Goal: Task Accomplishment & Management: Use online tool/utility

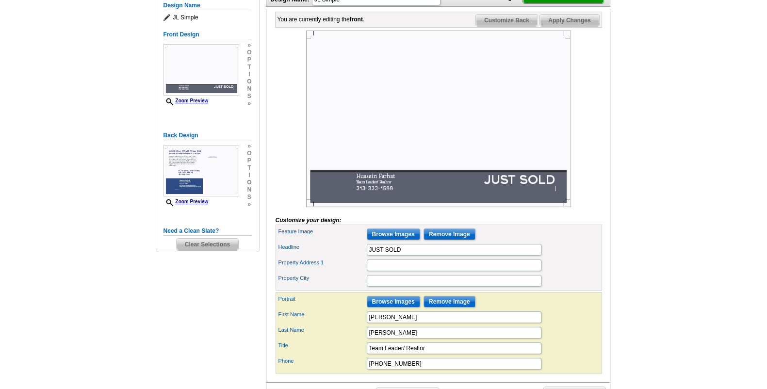
scroll to position [81, 0]
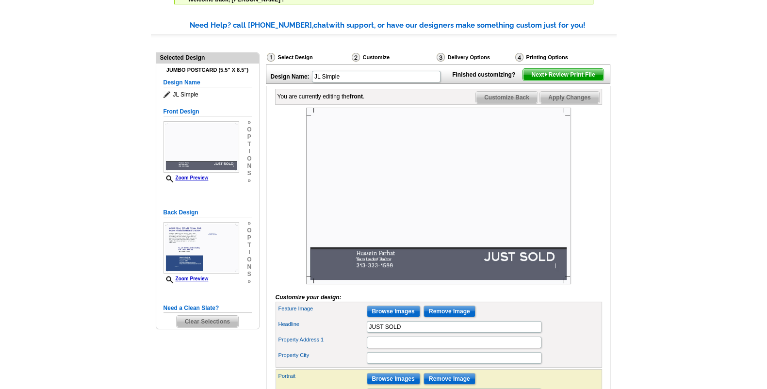
click at [560, 81] on span "Next Review Print File" at bounding box center [563, 75] width 80 height 12
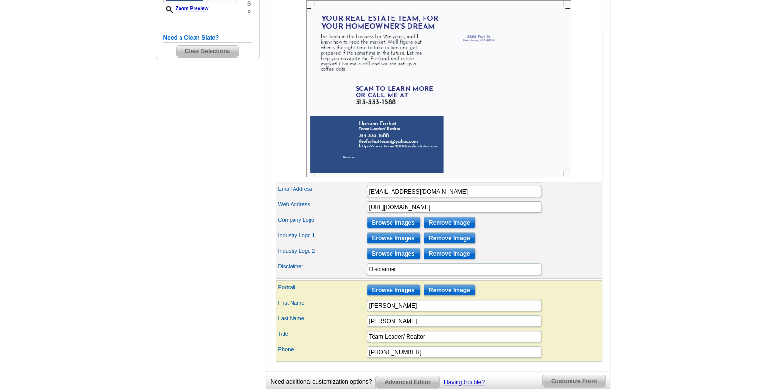
scroll to position [364, 0]
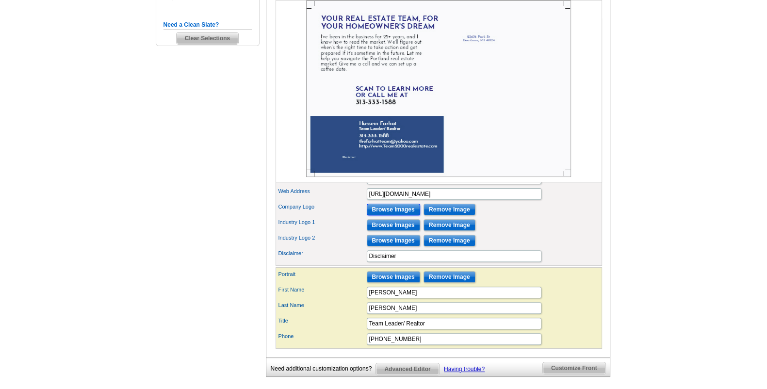
click at [389, 215] on input "Browse Images" at bounding box center [393, 210] width 53 height 12
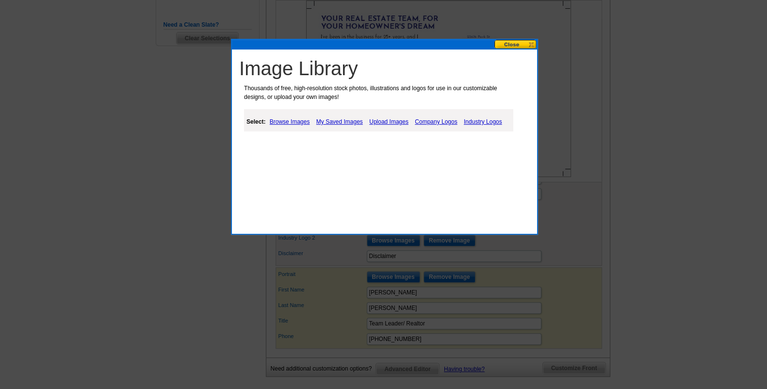
click at [521, 44] on button at bounding box center [515, 44] width 43 height 9
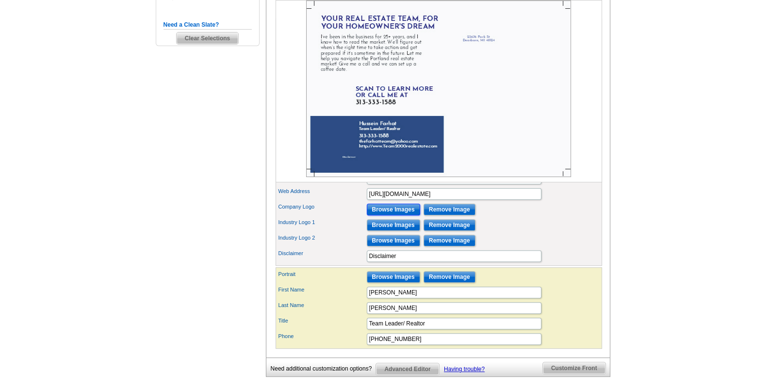
click at [391, 215] on input "Browse Images" at bounding box center [393, 210] width 53 height 12
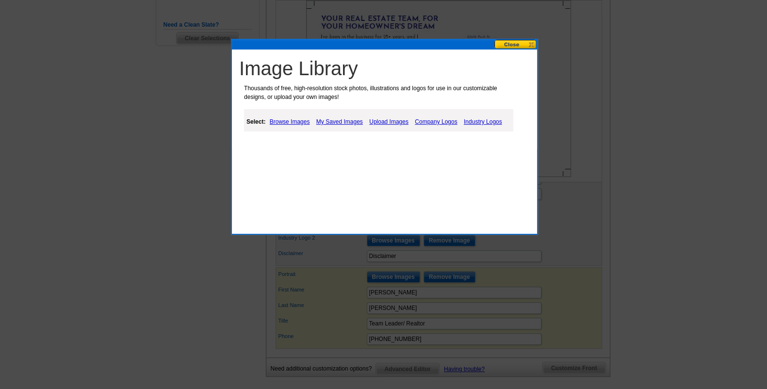
click at [426, 119] on link "Company Logos" at bounding box center [435, 122] width 47 height 12
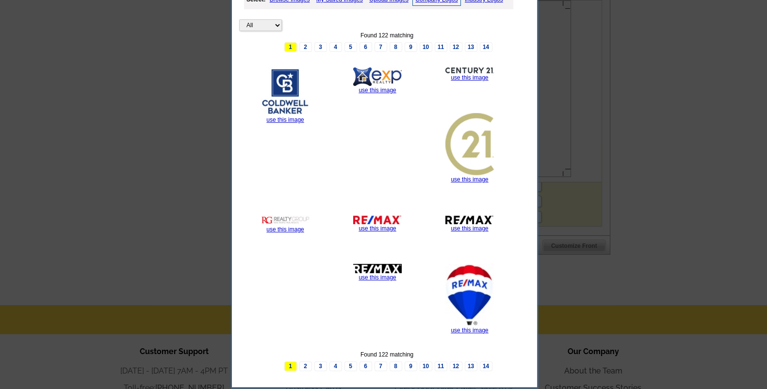
scroll to position [525, 0]
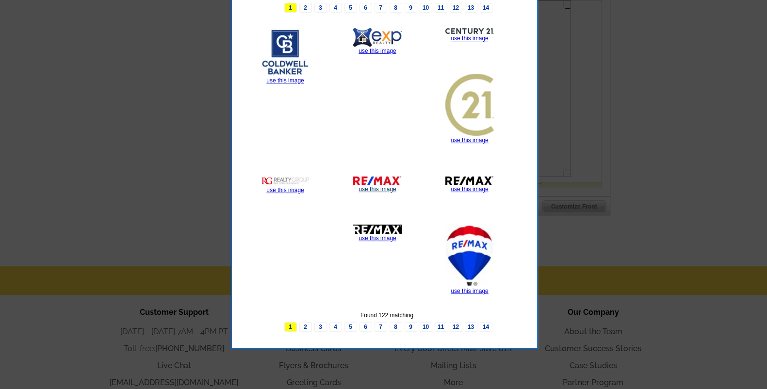
click at [384, 187] on link "use this image" at bounding box center [376, 189] width 37 height 7
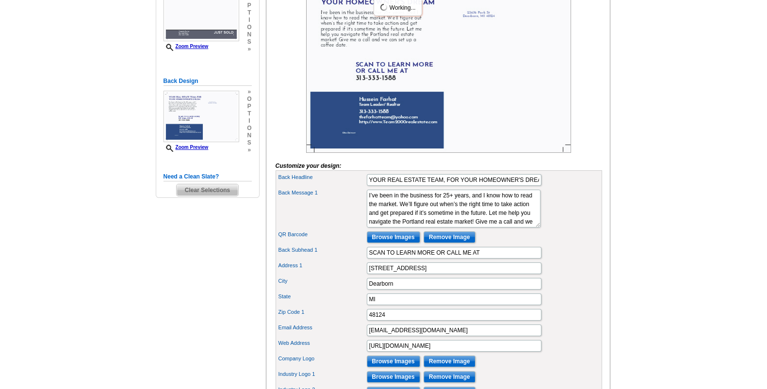
scroll to position [283, 0]
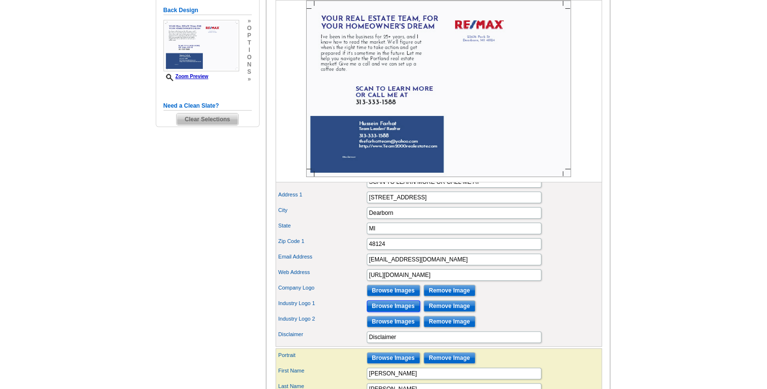
click at [399, 312] on input "Browse Images" at bounding box center [393, 306] width 53 height 12
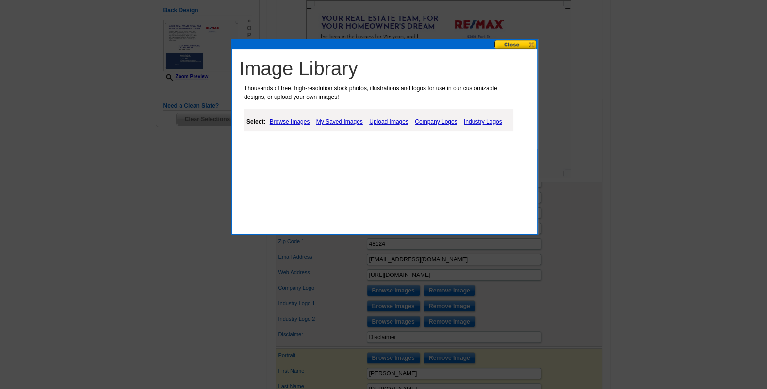
click at [483, 122] on link "Industry Logos" at bounding box center [482, 122] width 43 height 12
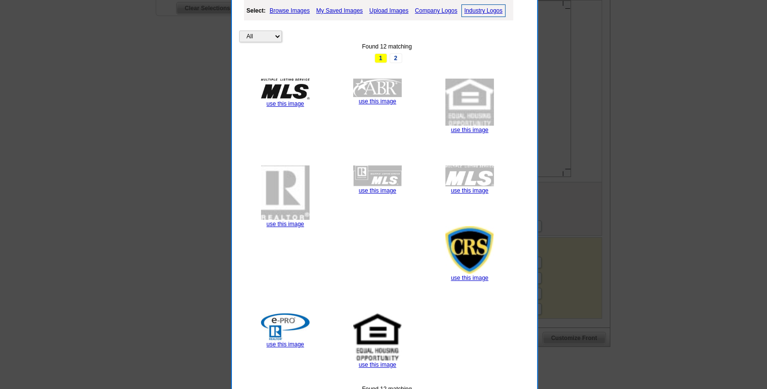
scroll to position [444, 0]
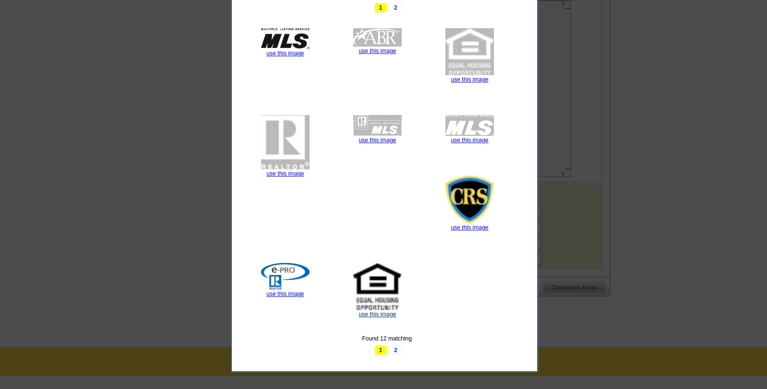
click at [382, 311] on link "use this image" at bounding box center [376, 314] width 37 height 7
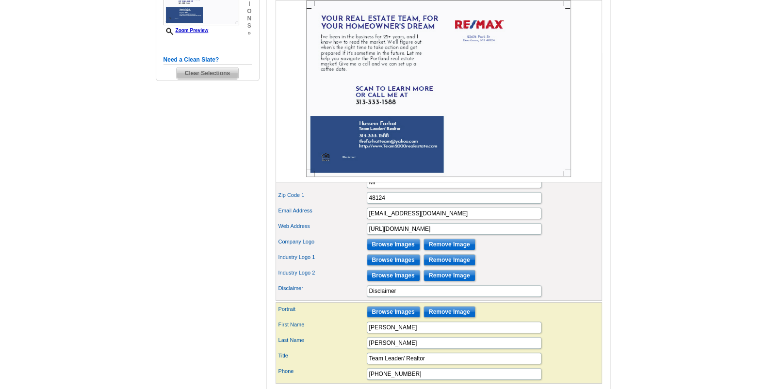
scroll to position [364, 0]
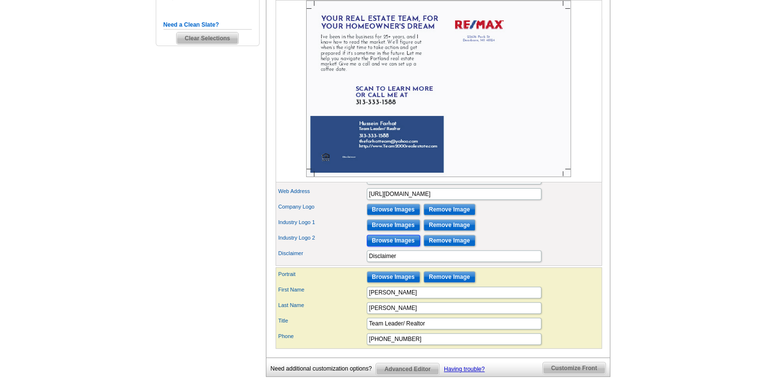
click at [396, 246] on input "Browse Images" at bounding box center [393, 241] width 53 height 12
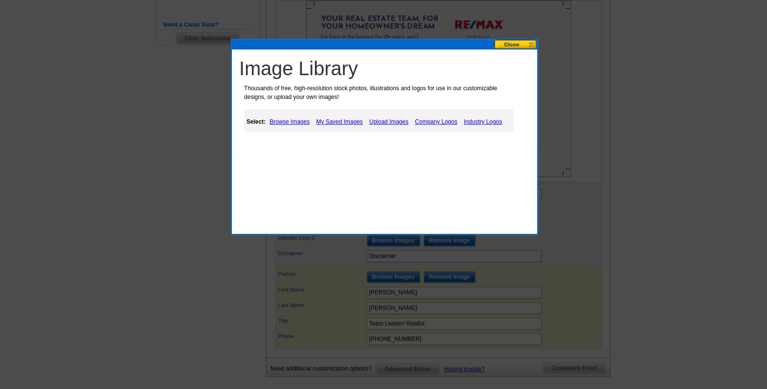
click at [477, 122] on link "Industry Logos" at bounding box center [482, 122] width 43 height 12
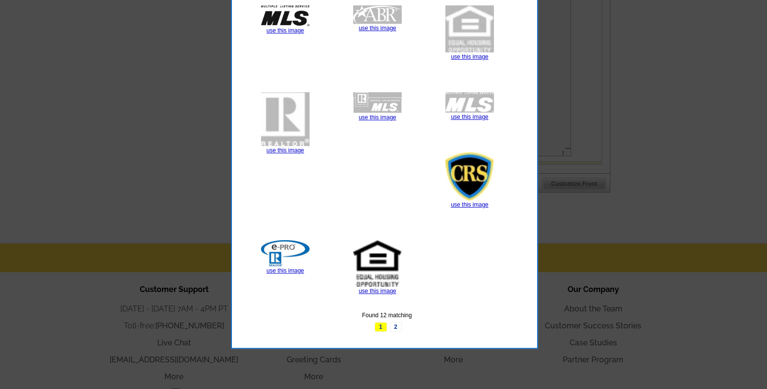
scroll to position [539, 0]
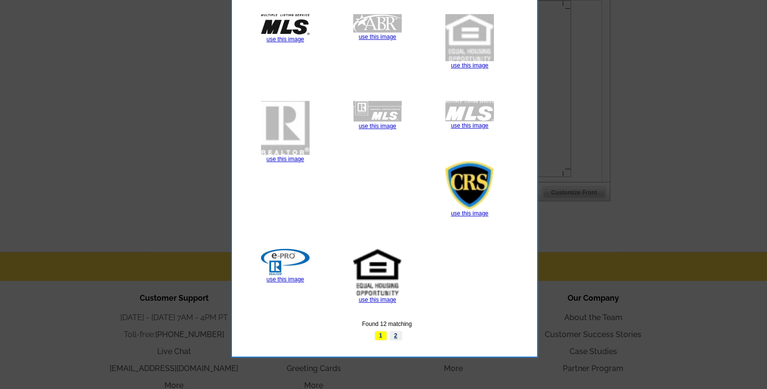
click at [393, 331] on link "2" at bounding box center [395, 336] width 13 height 10
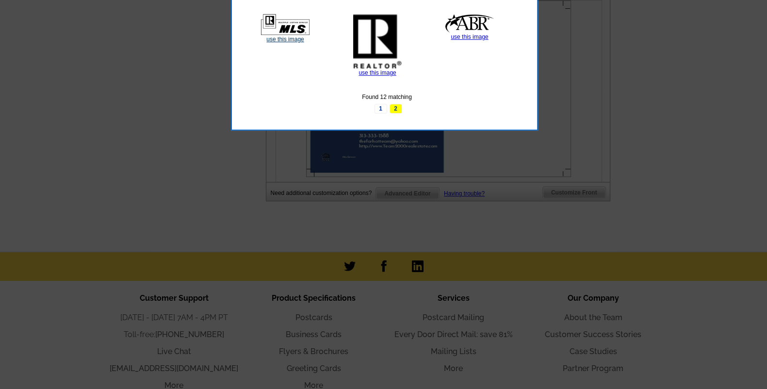
click at [294, 37] on link "use this image" at bounding box center [284, 39] width 37 height 7
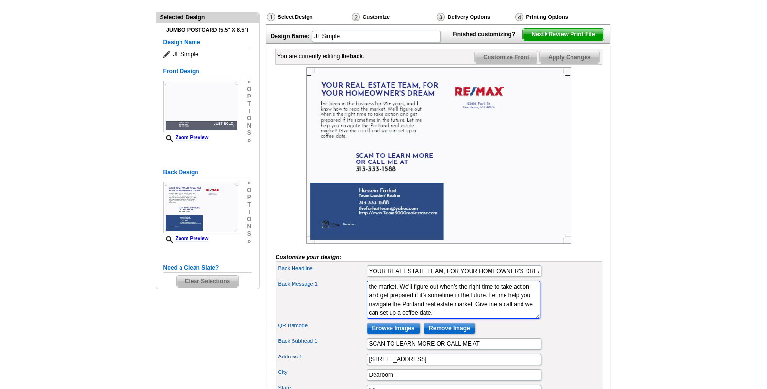
scroll to position [17, 0]
drag, startPoint x: 390, startPoint y: 319, endPoint x: 363, endPoint y: 322, distance: 27.9
click at [363, 321] on div "Back Message 1 I’ve been in the business for 25+ years, and I know how to read …" at bounding box center [438, 300] width 323 height 42
type textarea "I’ve been in the business for 25+ years, and I know how to read the market. We’…"
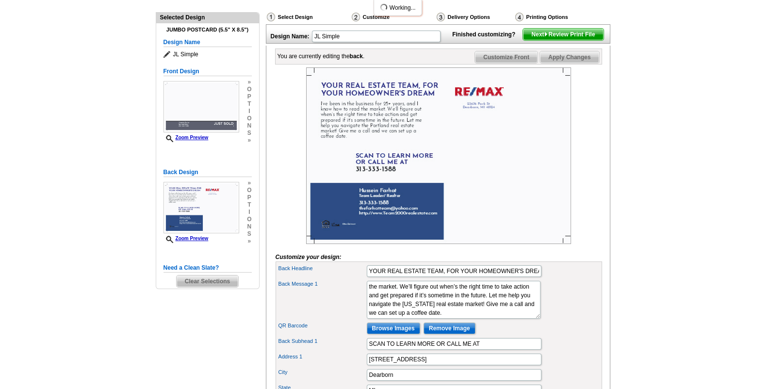
click at [521, 213] on img at bounding box center [438, 155] width 265 height 177
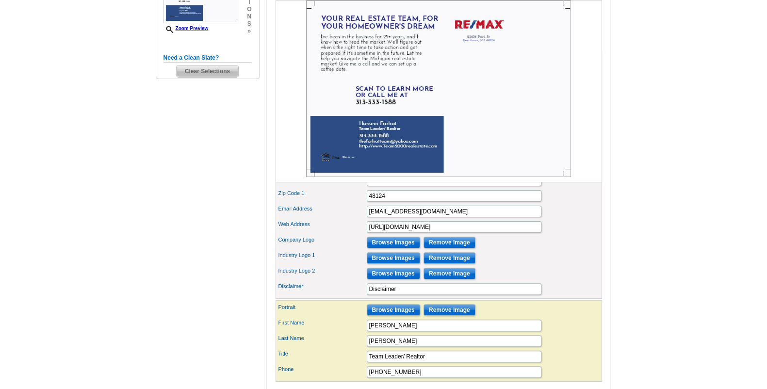
scroll to position [323, 0]
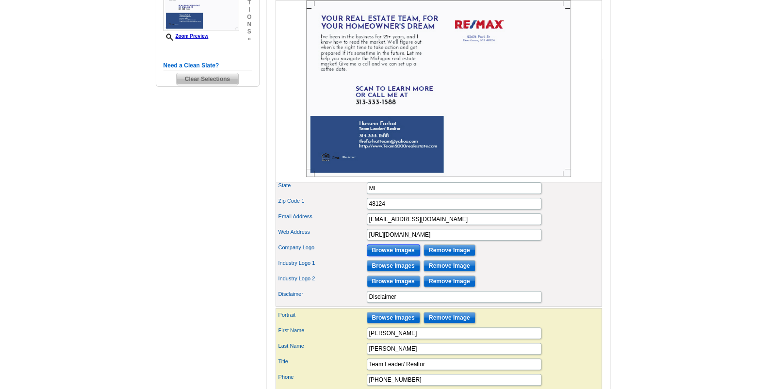
click at [386, 256] on input "Browse Images" at bounding box center [393, 250] width 53 height 12
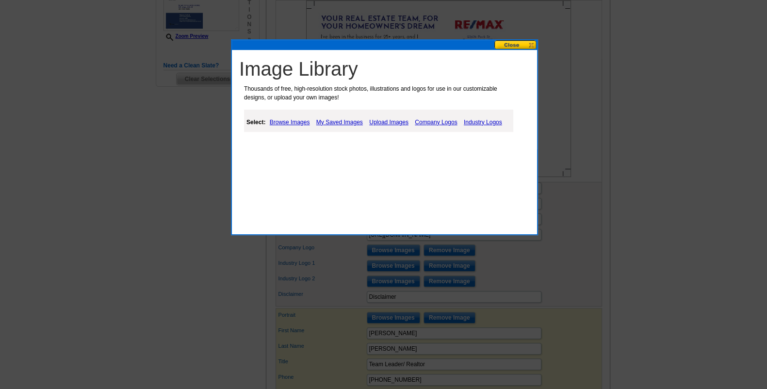
click at [383, 119] on link "Upload Images" at bounding box center [389, 122] width 44 height 12
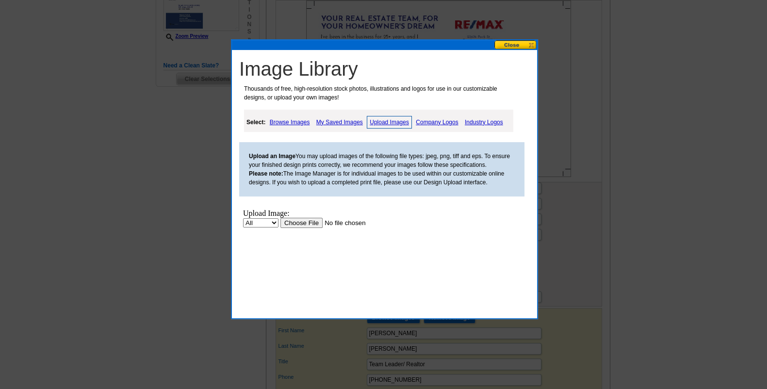
scroll to position [0, 0]
click at [301, 221] on input "file" at bounding box center [341, 222] width 123 height 10
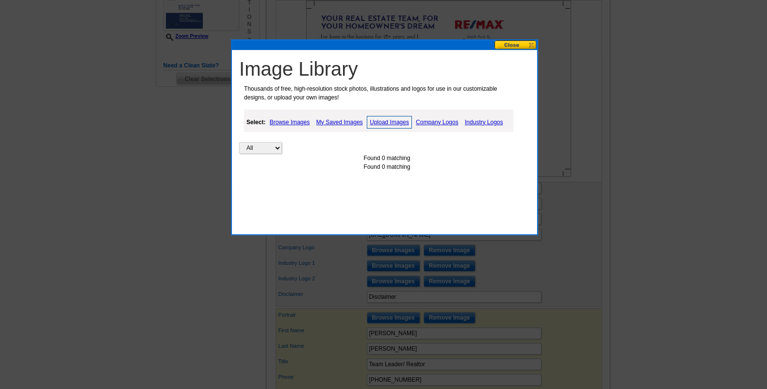
click at [518, 43] on button at bounding box center [515, 44] width 43 height 9
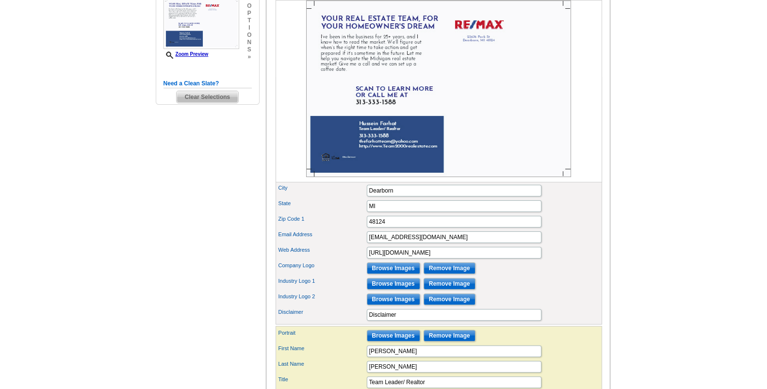
scroll to position [323, 0]
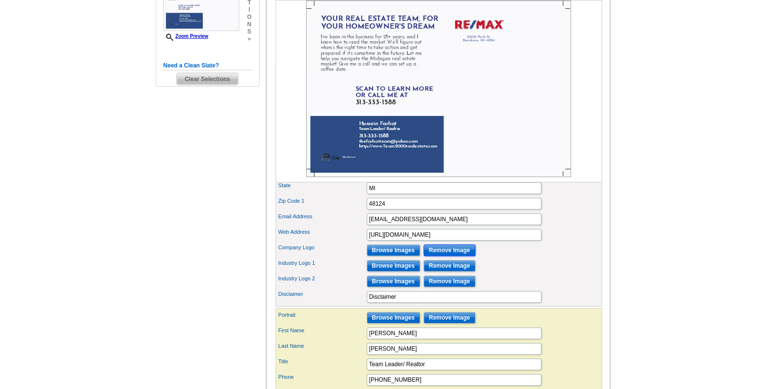
click at [454, 256] on input "Remove Image" at bounding box center [449, 250] width 52 height 12
click at [398, 256] on input "Browse Images" at bounding box center [393, 250] width 53 height 12
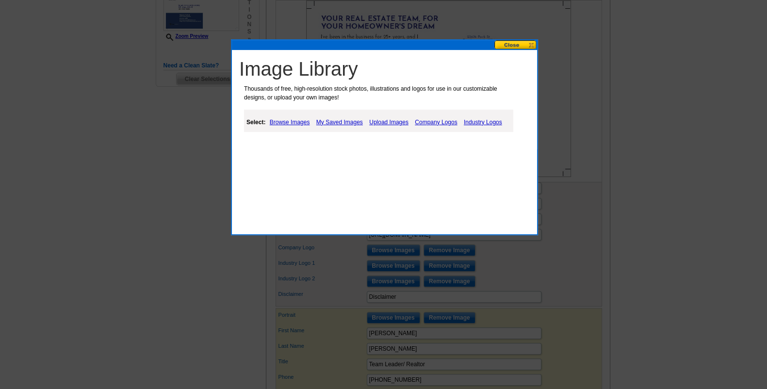
click at [379, 120] on link "Upload Images" at bounding box center [389, 122] width 44 height 12
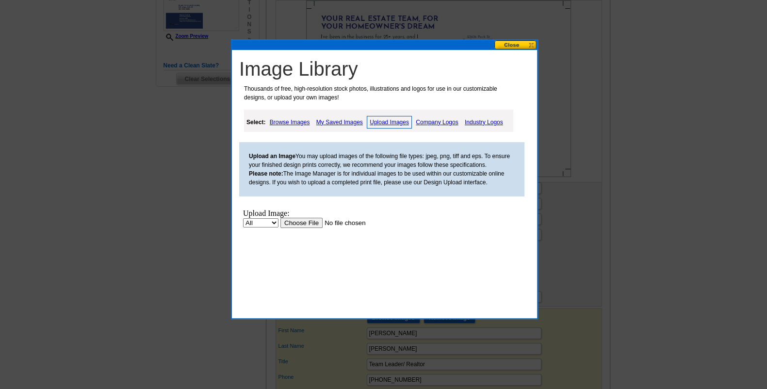
scroll to position [0, 0]
click at [299, 223] on input "file" at bounding box center [341, 222] width 123 height 10
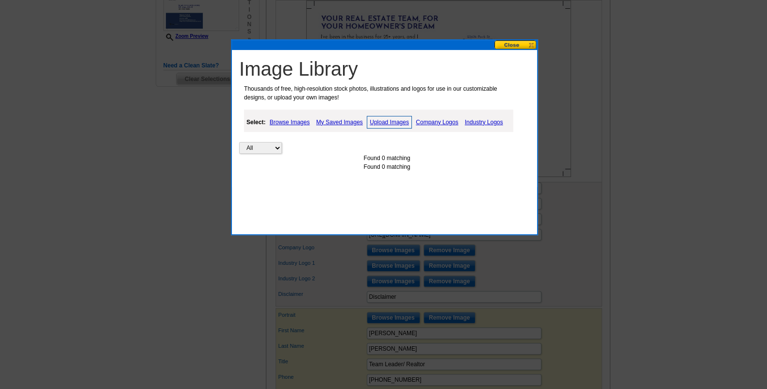
click at [523, 44] on button at bounding box center [515, 44] width 43 height 9
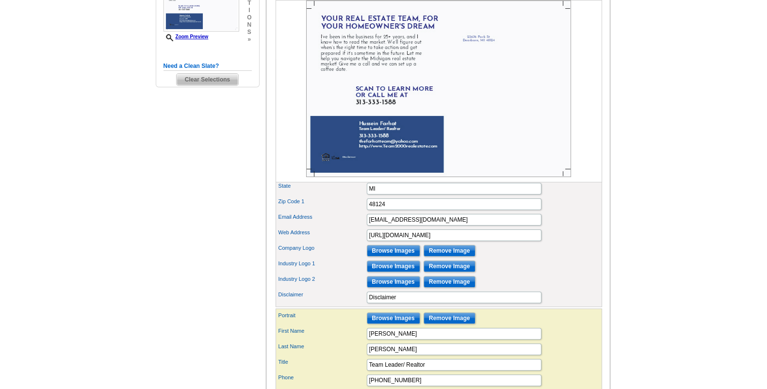
scroll to position [323, 0]
click at [403, 256] on input "Browse Images" at bounding box center [393, 250] width 53 height 12
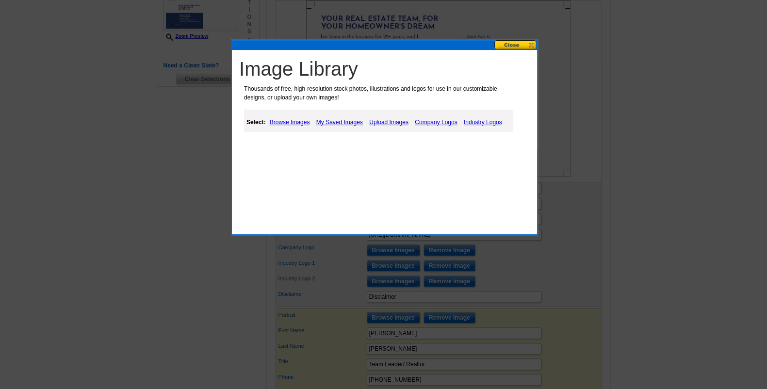
click at [345, 121] on link "My Saved Images" at bounding box center [339, 122] width 51 height 12
click at [293, 119] on link "Browse Images" at bounding box center [289, 122] width 45 height 12
click at [453, 121] on link "Company Logos" at bounding box center [436, 122] width 47 height 12
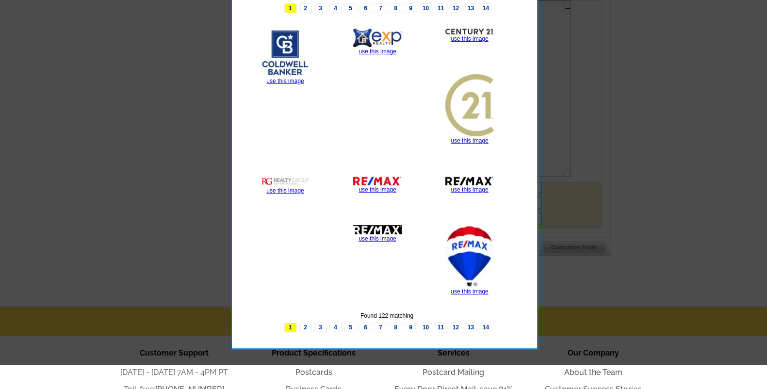
scroll to position [364, 0]
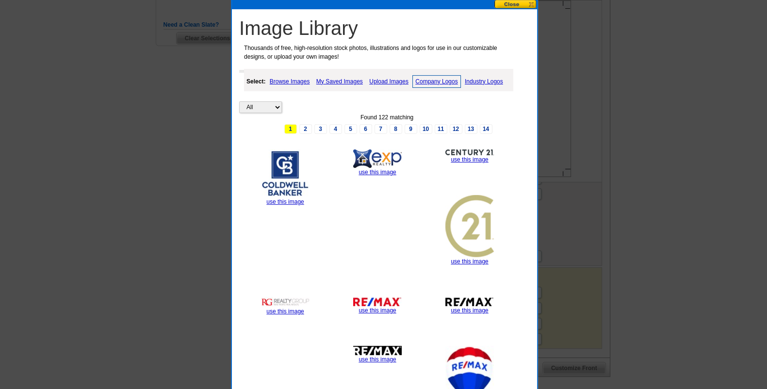
click at [479, 79] on link "Industry Logos" at bounding box center [483, 82] width 43 height 12
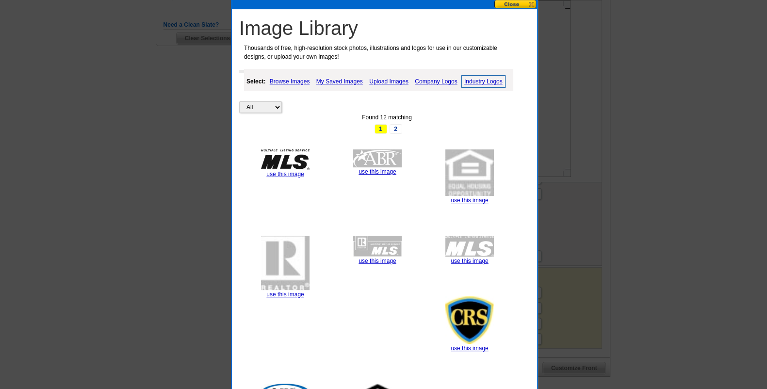
click at [433, 81] on link "Company Logos" at bounding box center [435, 82] width 47 height 12
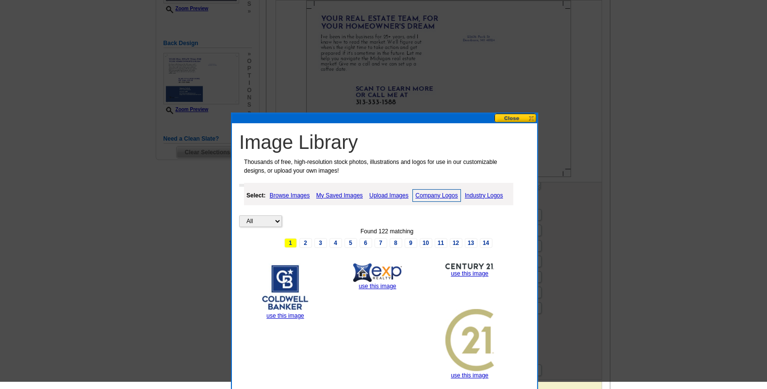
scroll to position [242, 0]
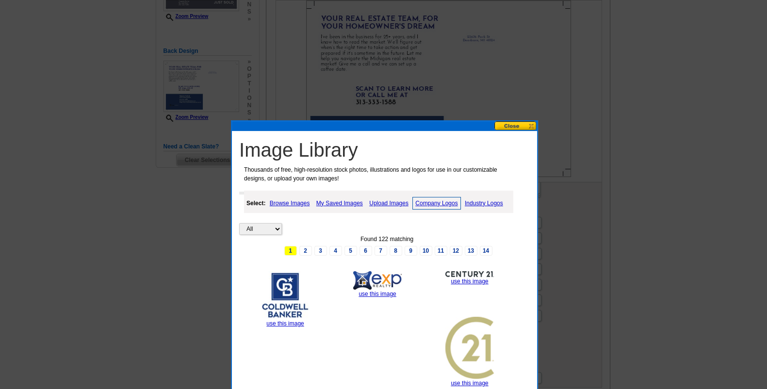
click at [485, 202] on link "Industry Logos" at bounding box center [483, 203] width 43 height 12
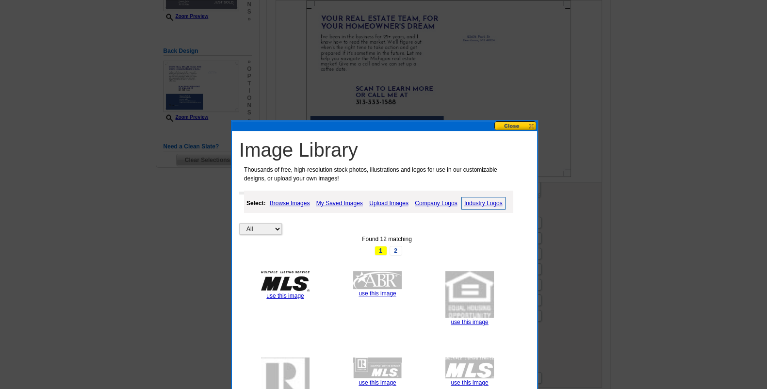
click at [383, 201] on link "Upload Images" at bounding box center [389, 203] width 44 height 12
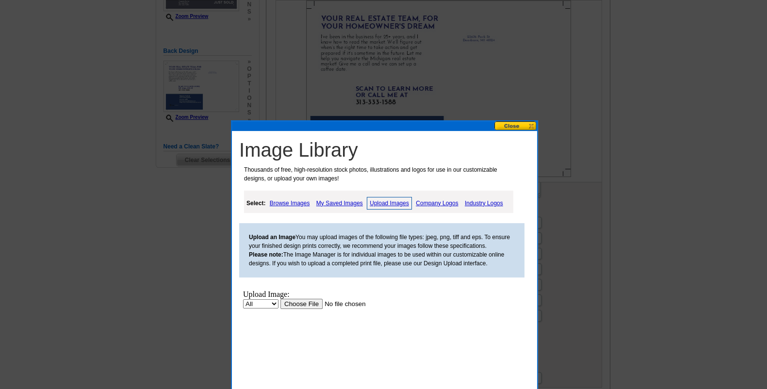
scroll to position [0, 0]
click at [263, 301] on select "All Property" at bounding box center [260, 303] width 35 height 9
select select "10"
click at [243, 299] on select "All Property" at bounding box center [260, 303] width 35 height 9
click at [299, 303] on input "file" at bounding box center [341, 303] width 123 height 10
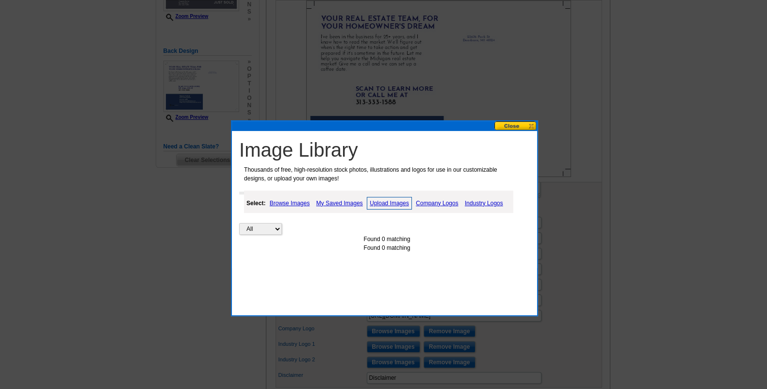
click at [518, 126] on button at bounding box center [515, 125] width 43 height 9
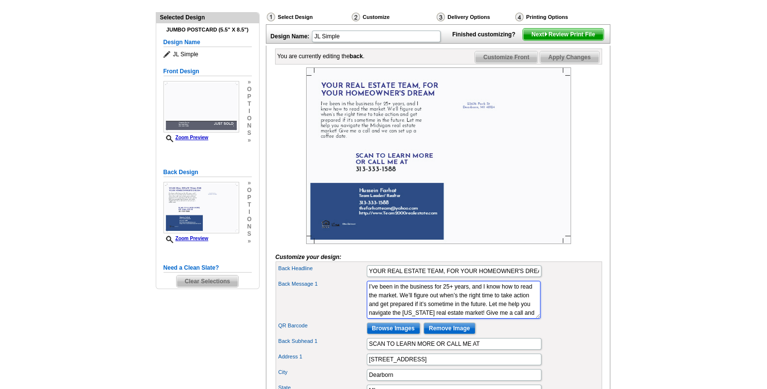
scroll to position [17, 0]
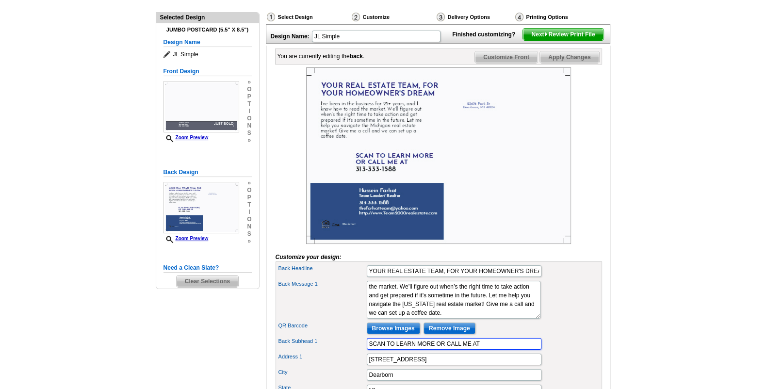
drag, startPoint x: 502, startPoint y: 360, endPoint x: 352, endPoint y: 352, distance: 149.6
click at [352, 352] on div "Back Subhead 1 SCAN TO LEARN MORE OR CALL ME AT" at bounding box center [438, 344] width 323 height 16
type input "F"
type input "CALL SOMEONE WHO KNOWS YOUR MARKET!!"
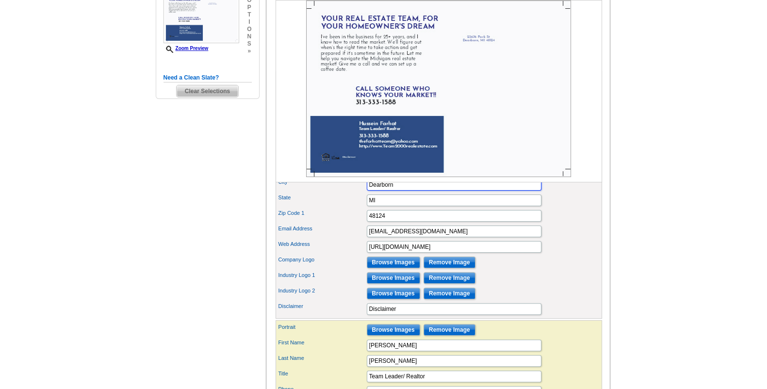
scroll to position [329, 0]
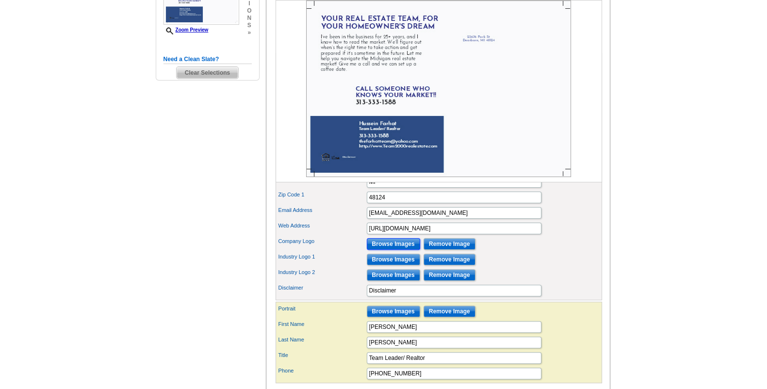
click at [386, 250] on input "Browse Images" at bounding box center [393, 244] width 53 height 12
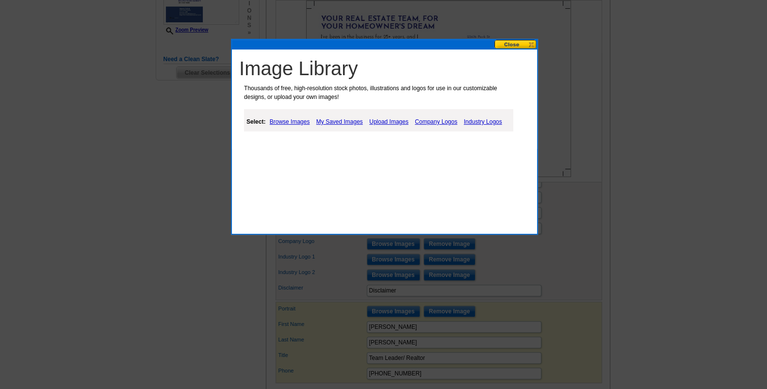
click at [399, 119] on link "Upload Images" at bounding box center [389, 122] width 44 height 12
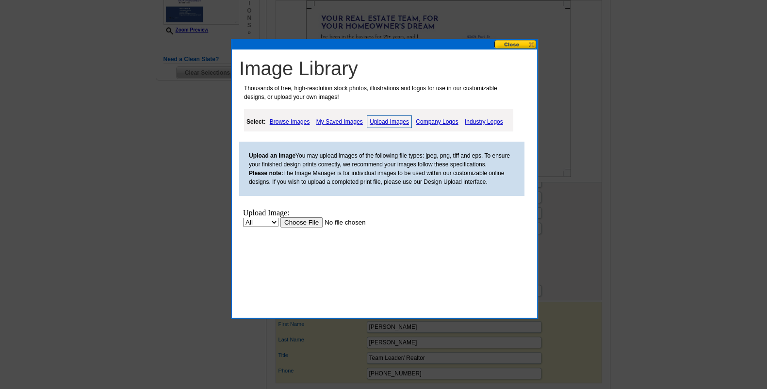
scroll to position [0, 0]
click at [267, 220] on select "All Property" at bounding box center [260, 222] width 35 height 9
click at [268, 221] on select "All Property" at bounding box center [260, 222] width 35 height 9
click at [305, 224] on input "file" at bounding box center [341, 222] width 123 height 10
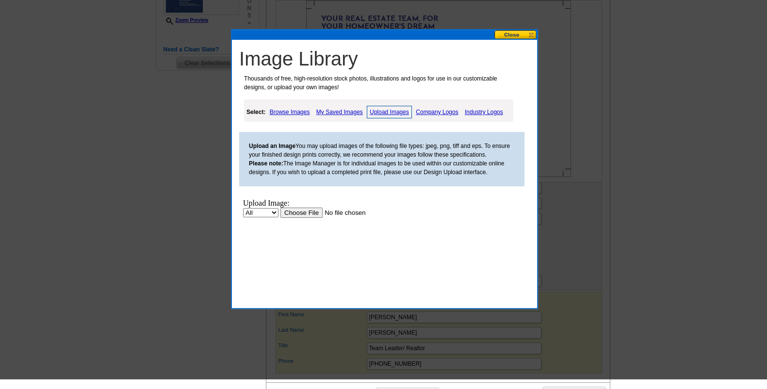
scroll to position [329, 0]
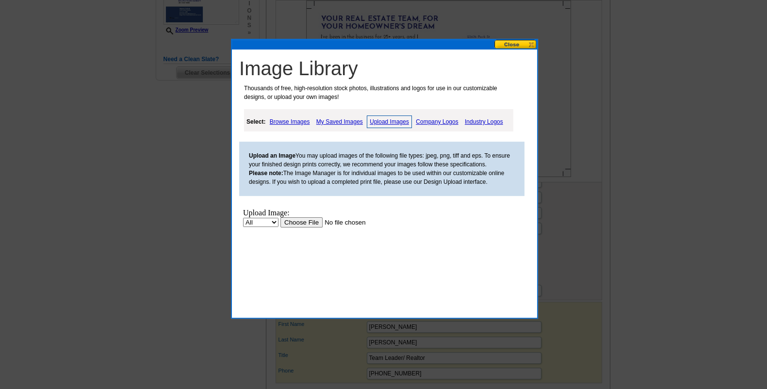
click at [443, 121] on link "Company Logos" at bounding box center [436, 122] width 47 height 12
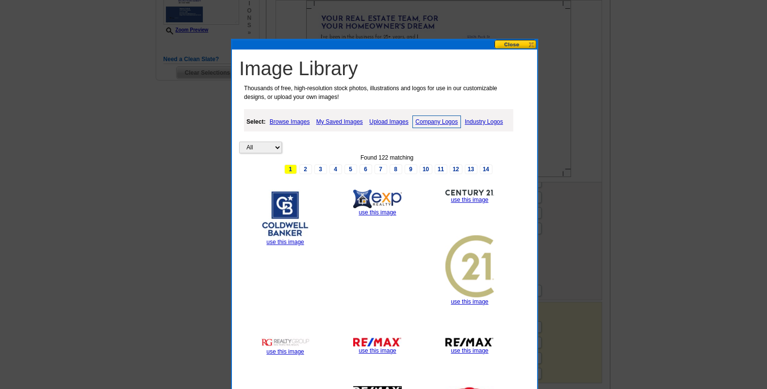
click at [521, 47] on button at bounding box center [515, 44] width 43 height 9
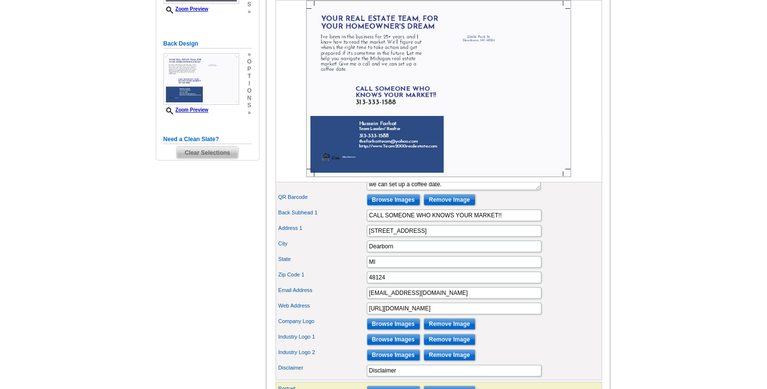
scroll to position [248, 0]
